Goal: Task Accomplishment & Management: Use online tool/utility

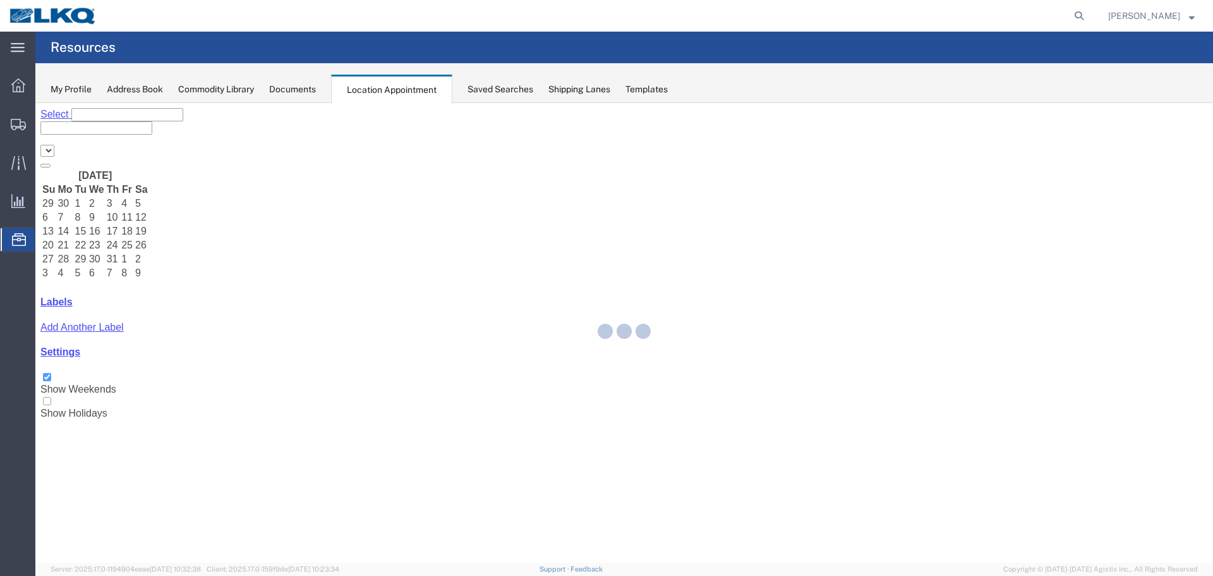
select select "28018"
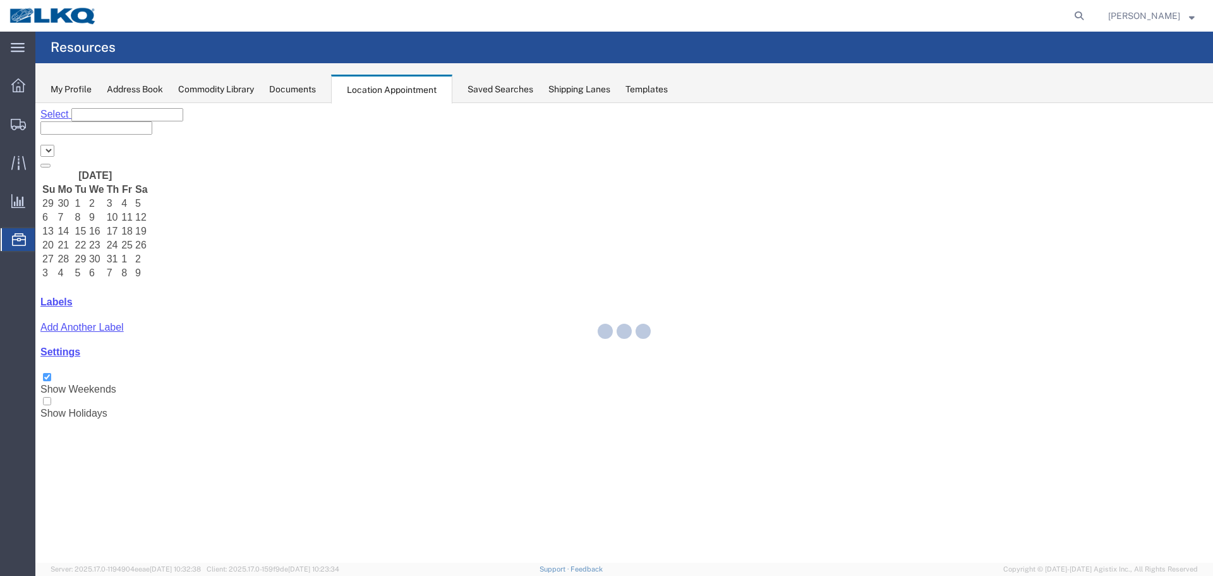
select select "28018"
